Goal: Task Accomplishment & Management: Complete application form

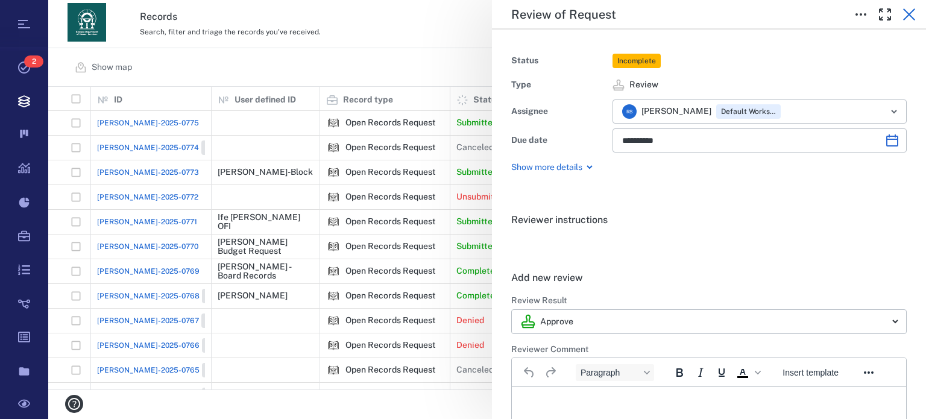
click at [912, 18] on icon "button" at bounding box center [909, 14] width 14 height 14
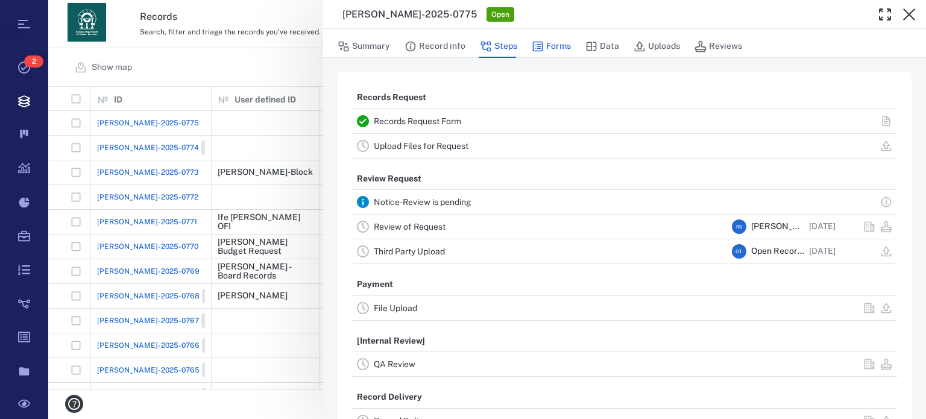
click at [566, 44] on button "Forms" at bounding box center [551, 46] width 39 height 23
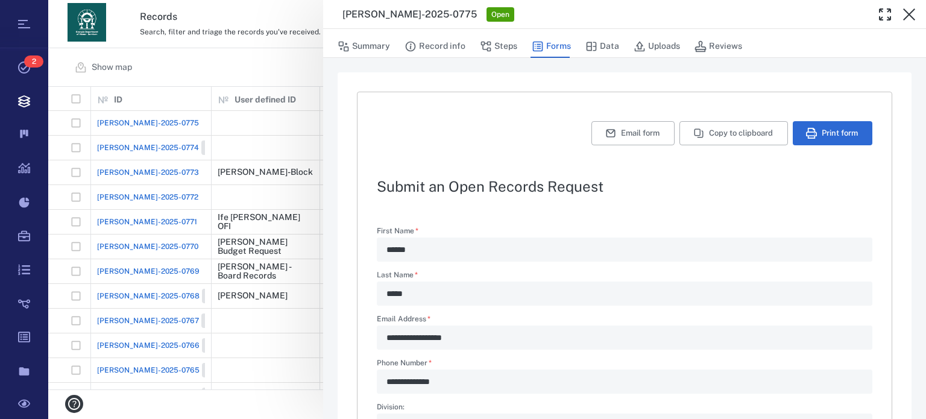
type textarea "*"
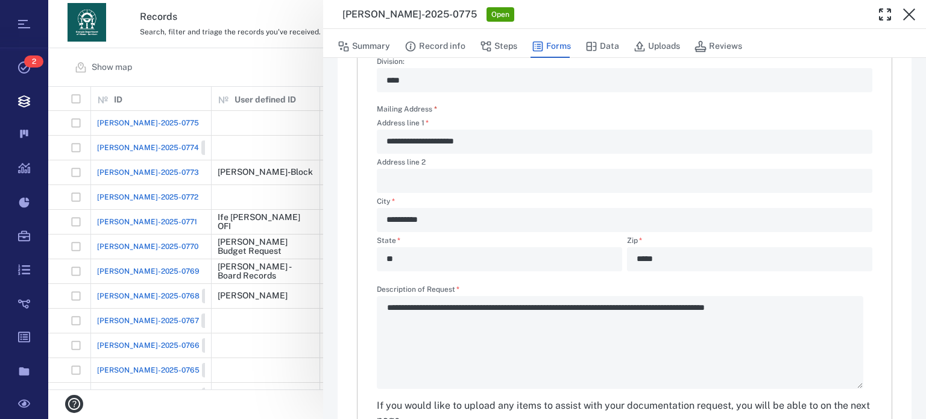
scroll to position [378, 0]
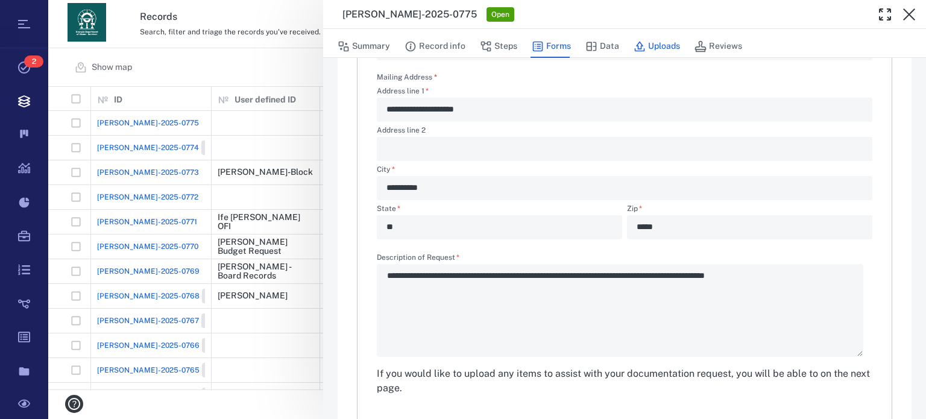
click at [663, 43] on button "Uploads" at bounding box center [657, 46] width 46 height 23
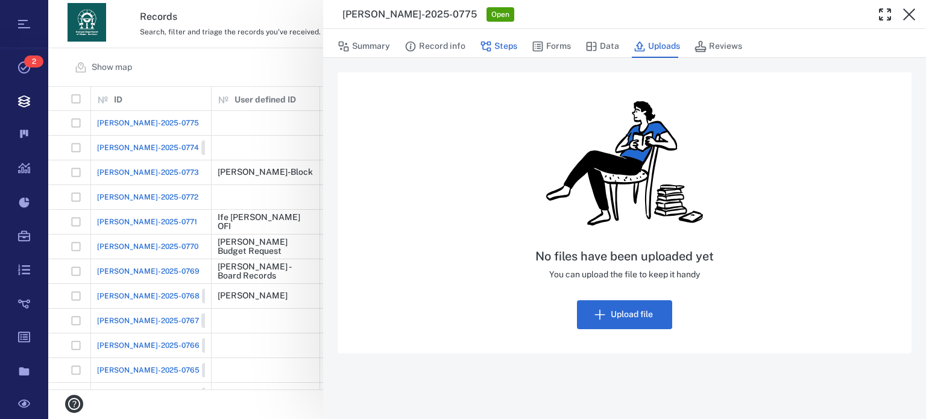
click at [488, 44] on icon "button" at bounding box center [486, 46] width 12 height 12
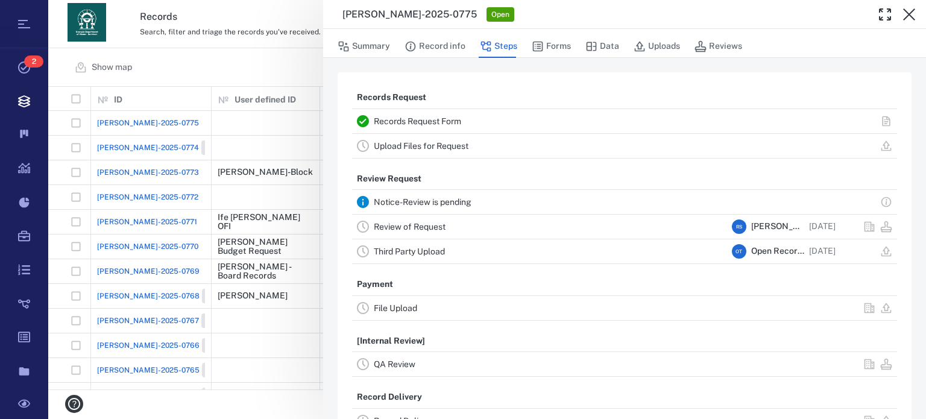
click at [415, 142] on link "Upload Files for Request" at bounding box center [421, 146] width 95 height 10
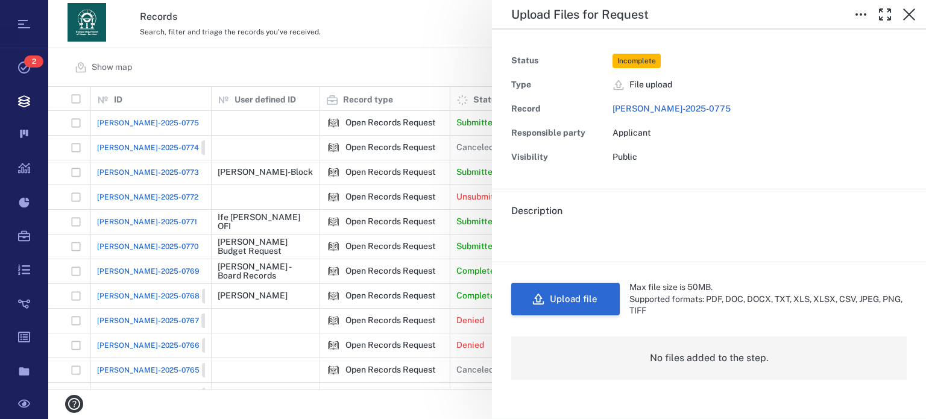
click at [593, 303] on button "Upload file" at bounding box center [565, 299] width 109 height 33
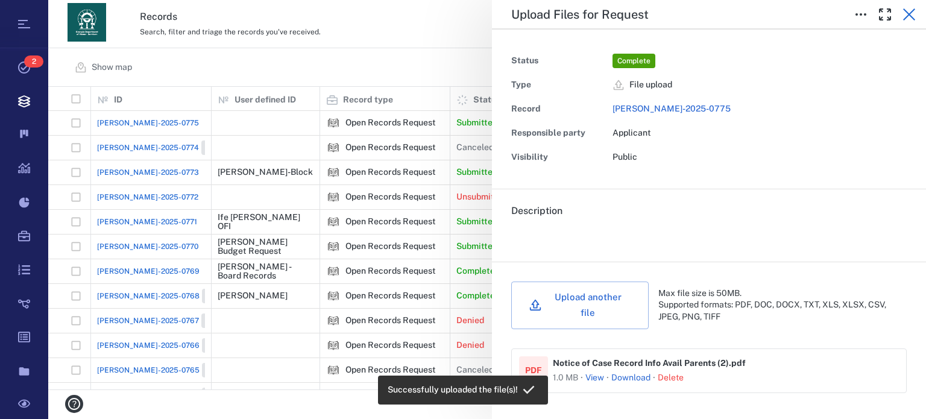
click at [900, 14] on button "button" at bounding box center [909, 14] width 24 height 24
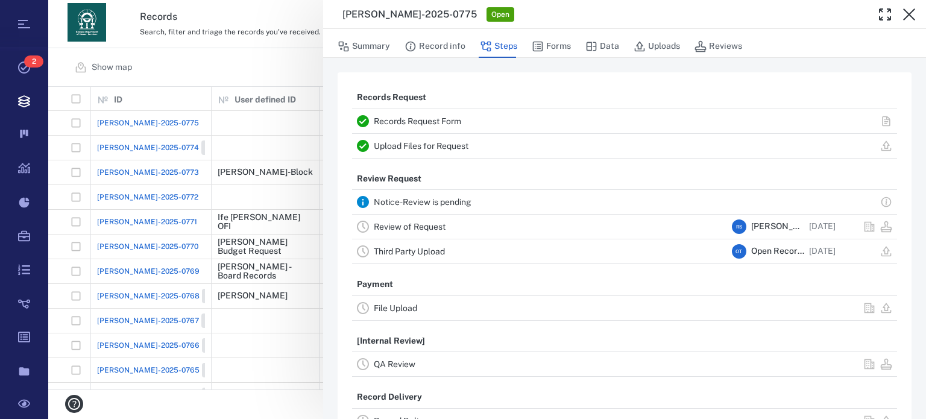
click at [435, 230] on link "Review of Request" at bounding box center [410, 227] width 72 height 10
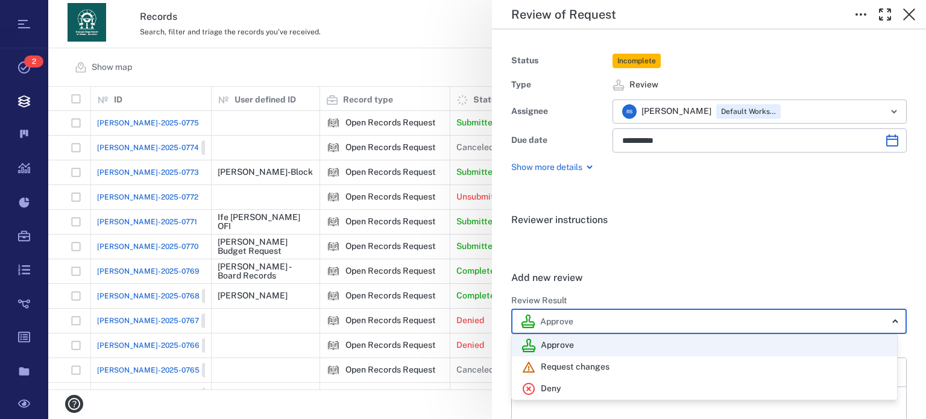
click at [889, 317] on body "Tasks 2 Records Boards Dashboard Reports Record types Guide steps Rules Form bu…" at bounding box center [463, 209] width 926 height 419
click at [694, 390] on div "Deny" at bounding box center [705, 389] width 366 height 14
type input "******"
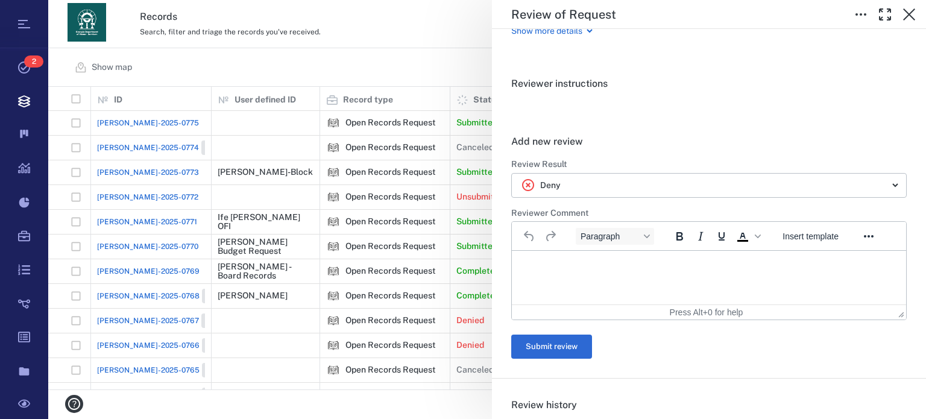
scroll to position [209, 0]
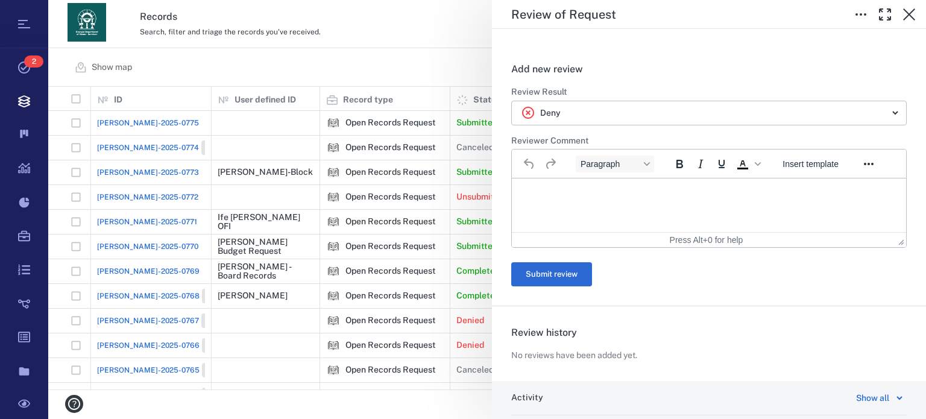
click at [616, 194] on p "Rich Text Area. Press ALT-0 for help." at bounding box center [709, 193] width 374 height 11
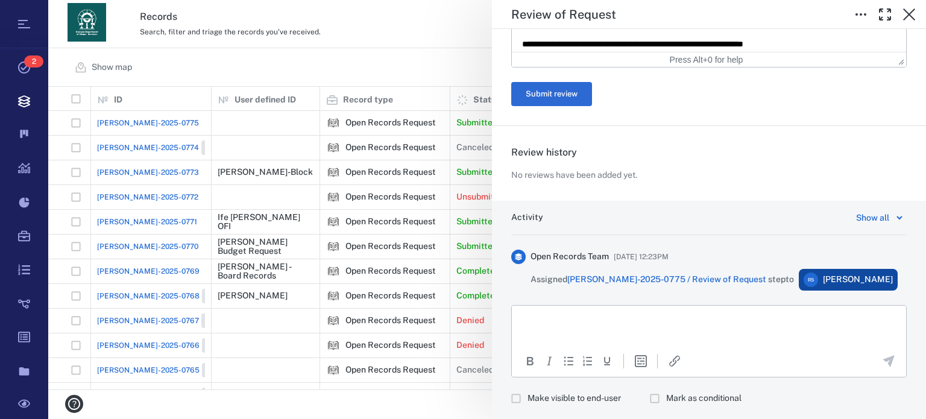
scroll to position [681, 0]
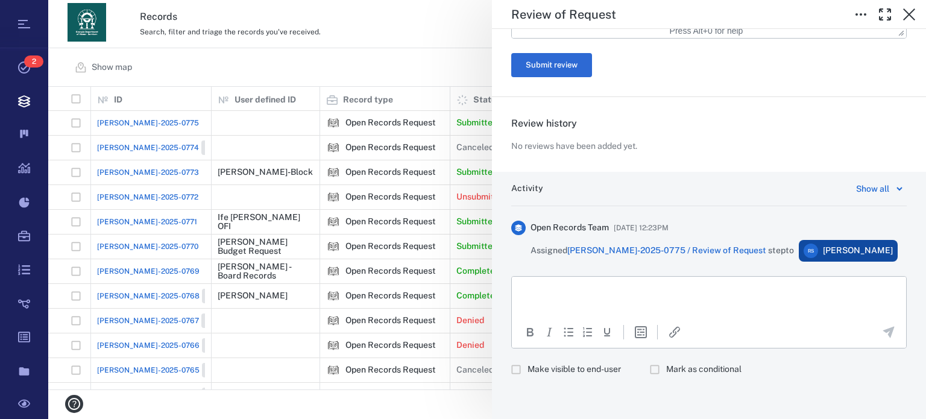
click at [769, 303] on html at bounding box center [709, 292] width 394 height 30
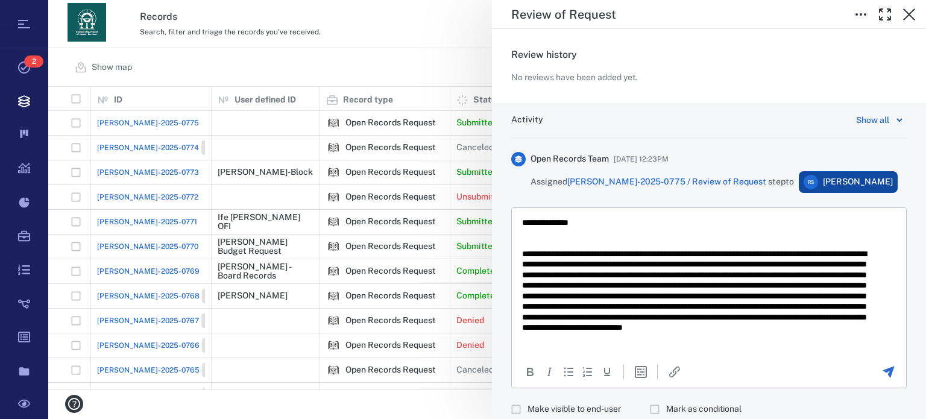
scroll to position [789, 0]
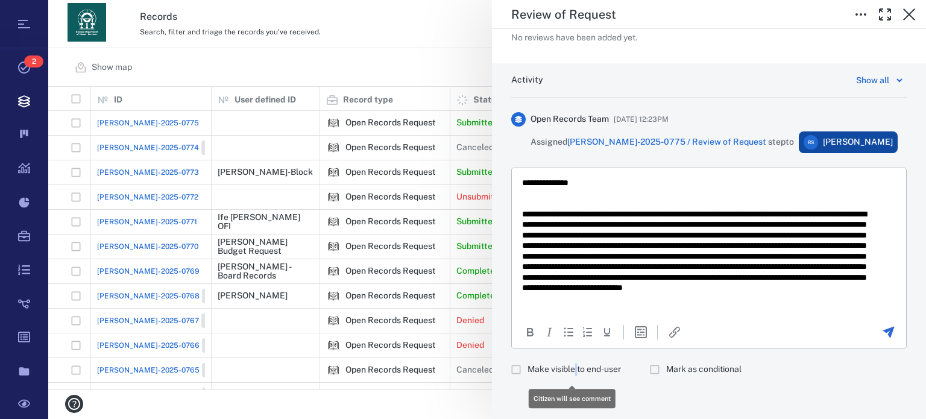
click at [578, 373] on span "Make visible to end-user" at bounding box center [574, 370] width 93 height 12
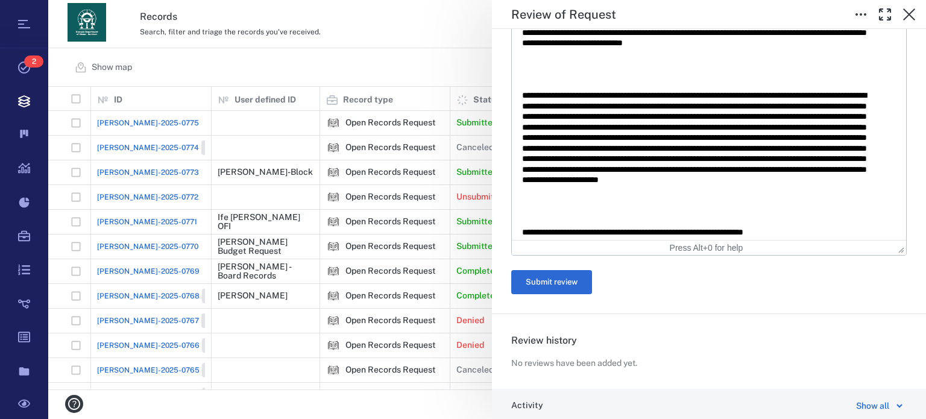
scroll to position [472, 0]
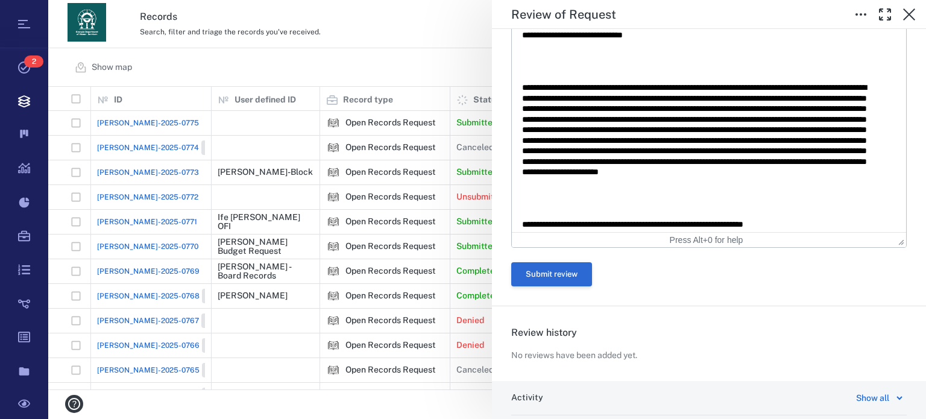
click at [581, 281] on button "Submit review" at bounding box center [551, 274] width 81 height 24
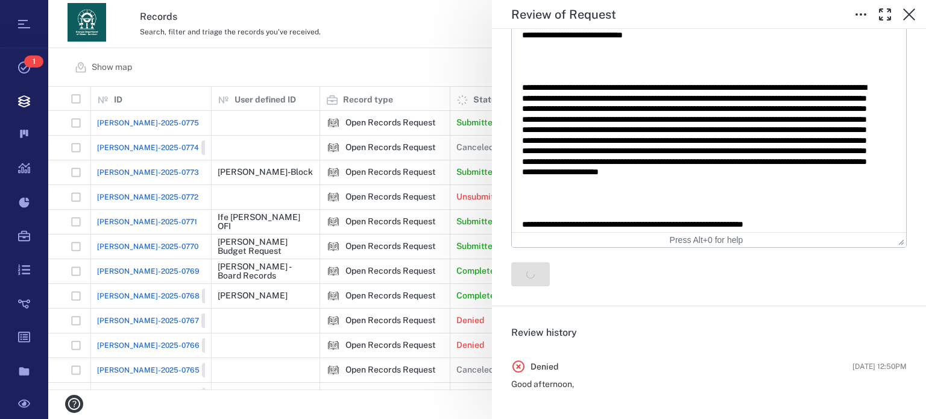
scroll to position [0, 0]
